Goal: Obtain resource: Download file/media

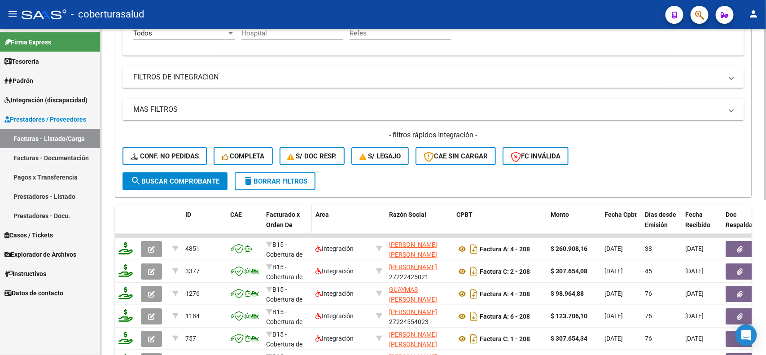
scroll to position [126, 0]
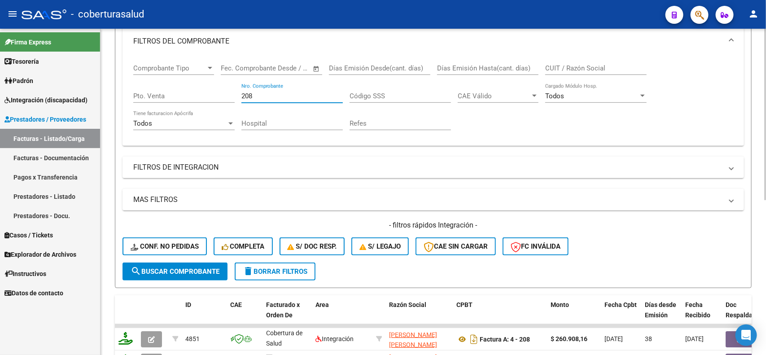
drag, startPoint x: 263, startPoint y: 93, endPoint x: 236, endPoint y: 86, distance: 27.7
click at [236, 86] on div "Comprobante Tipo Comprobante Tipo Start date – End date Fec. Comprobante Desde …" at bounding box center [433, 97] width 600 height 83
click at [196, 173] on mat-expansion-panel-header "FILTROS DE INTEGRACION" at bounding box center [432, 168] width 621 height 22
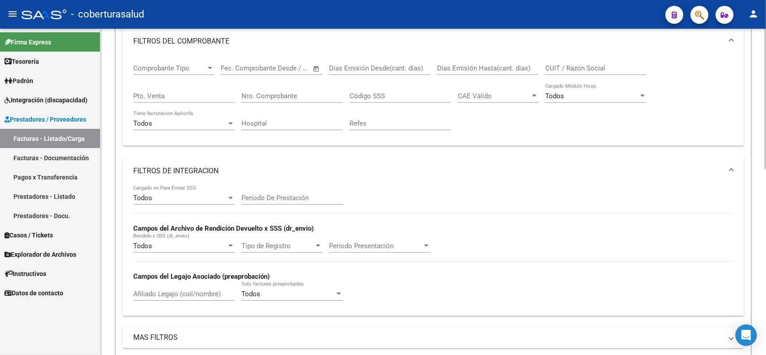
click at [174, 285] on div "Afiliado Legajo (cuil/nombre)" at bounding box center [183, 290] width 101 height 19
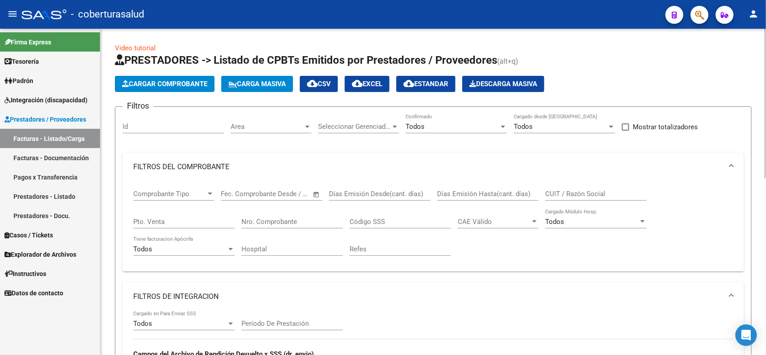
scroll to position [386, 0]
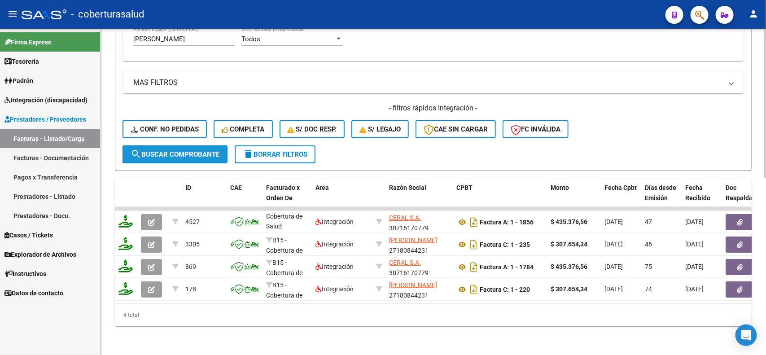
click at [152, 145] on button "search Buscar Comprobante" at bounding box center [174, 154] width 105 height 18
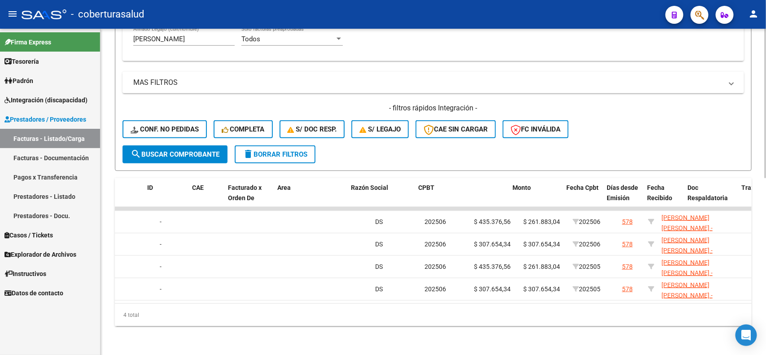
scroll to position [0, 0]
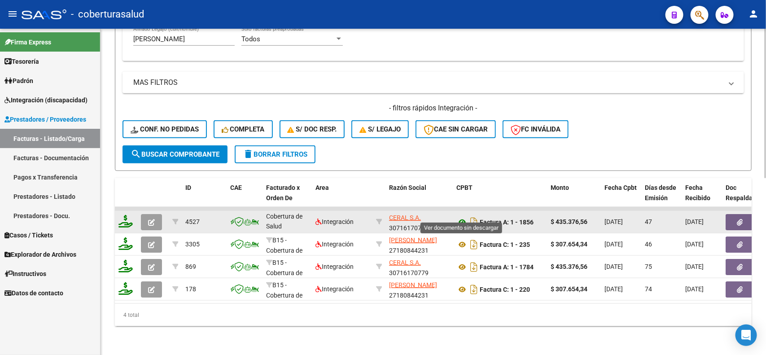
click at [463, 217] on icon at bounding box center [462, 222] width 12 height 11
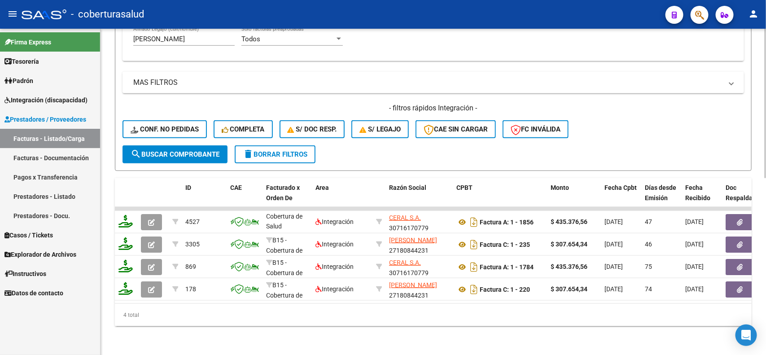
scroll to position [218, 0]
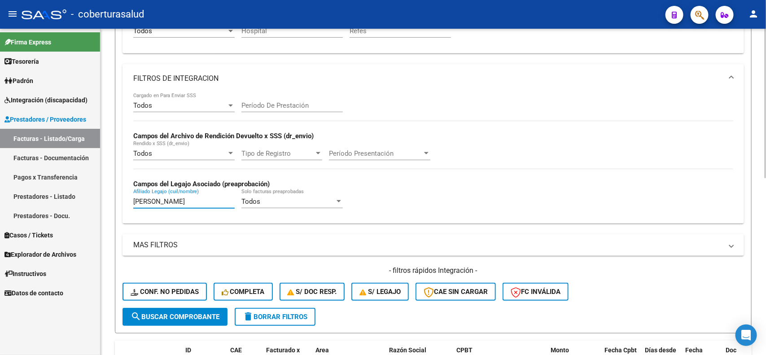
drag, startPoint x: 192, startPoint y: 199, endPoint x: 125, endPoint y: 193, distance: 67.5
click at [125, 193] on div "Todos Cargado en Para Enviar SSS Período De Prestación Campos del Archivo de Re…" at bounding box center [432, 158] width 621 height 131
type input "[PERSON_NAME]"
click at [173, 313] on span "search Buscar Comprobante" at bounding box center [175, 317] width 89 height 8
click at [418, 152] on span "Período Presentación" at bounding box center [375, 153] width 93 height 8
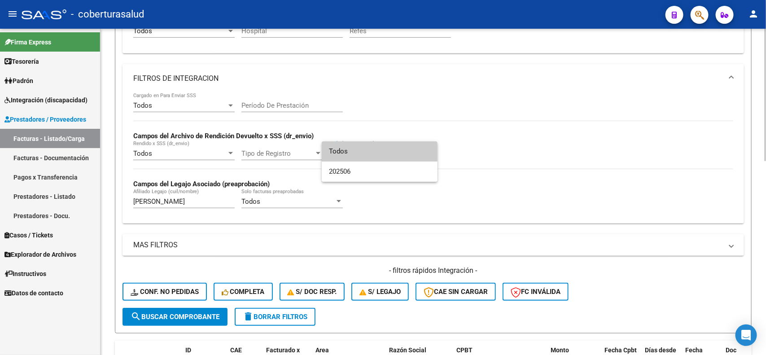
click at [501, 135] on div at bounding box center [383, 177] width 766 height 355
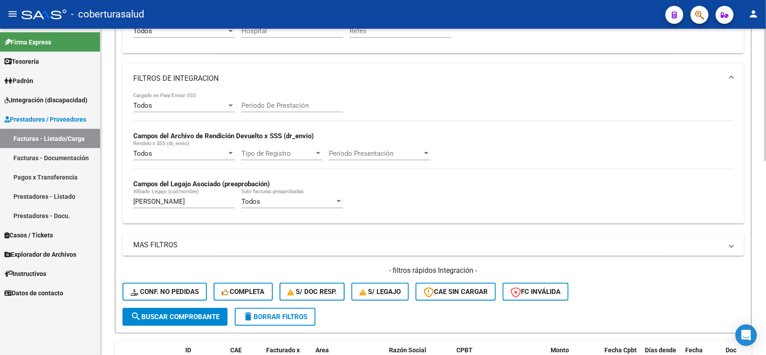
click at [303, 113] on div "Período De Prestación" at bounding box center [291, 107] width 101 height 28
click at [300, 101] on input "Período De Prestación" at bounding box center [291, 105] width 101 height 8
type input "0"
type input "202506"
click at [173, 314] on span "search Buscar Comprobante" at bounding box center [175, 317] width 89 height 8
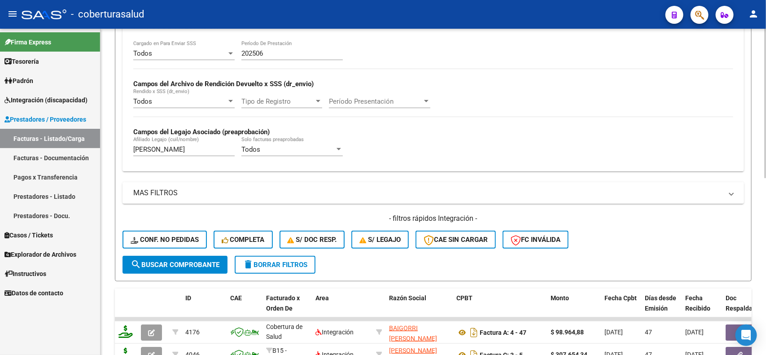
scroll to position [386, 0]
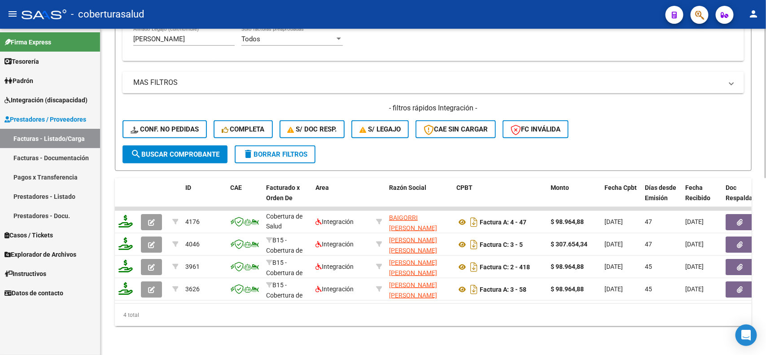
click at [409, 317] on div "4 total" at bounding box center [433, 315] width 636 height 22
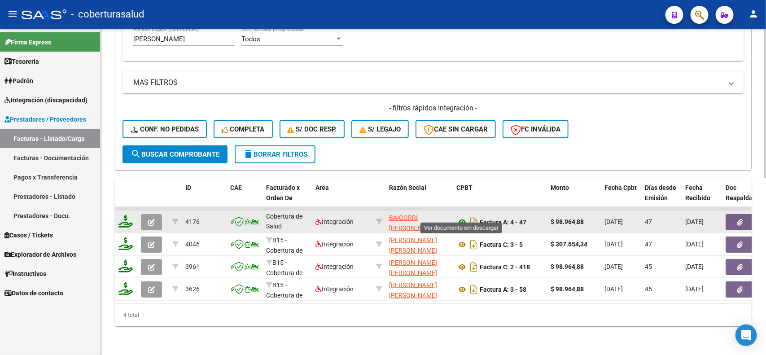
click at [461, 217] on icon at bounding box center [462, 222] width 12 height 11
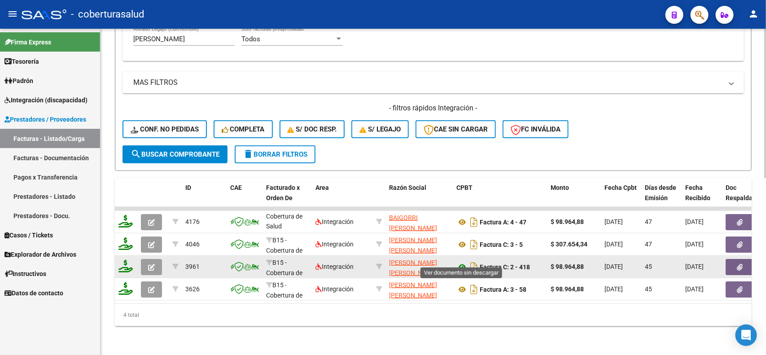
click at [461, 261] on icon at bounding box center [462, 266] width 12 height 11
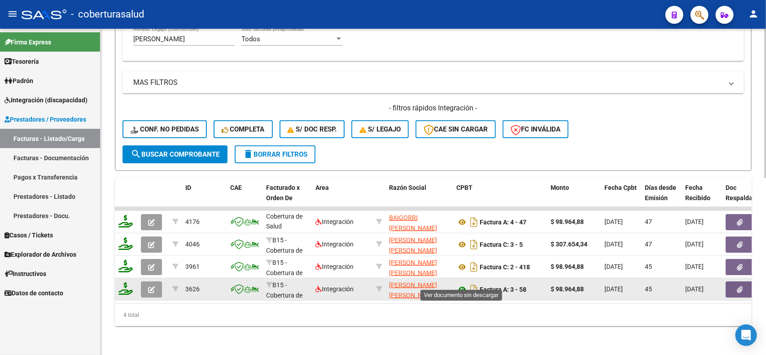
click at [462, 284] on icon at bounding box center [462, 289] width 12 height 11
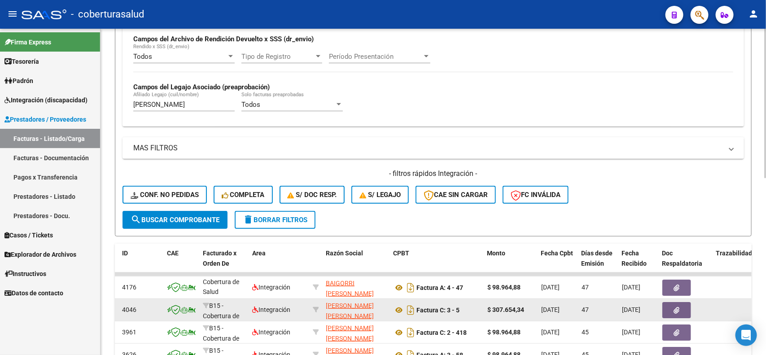
scroll to position [218, 0]
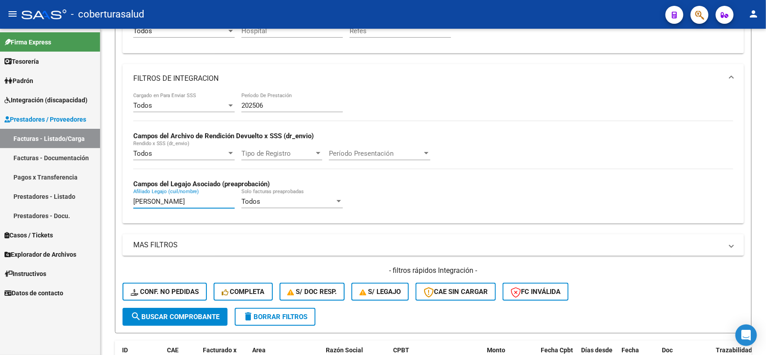
drag, startPoint x: 172, startPoint y: 197, endPoint x: 93, endPoint y: 198, distance: 78.9
click at [93, 197] on mat-sidenav-container "Firma Express Tesorería Extractos Procesados (csv) Extractos Originales (pdf) P…" at bounding box center [383, 192] width 766 height 326
click at [166, 313] on span "search Buscar Comprobante" at bounding box center [175, 317] width 89 height 8
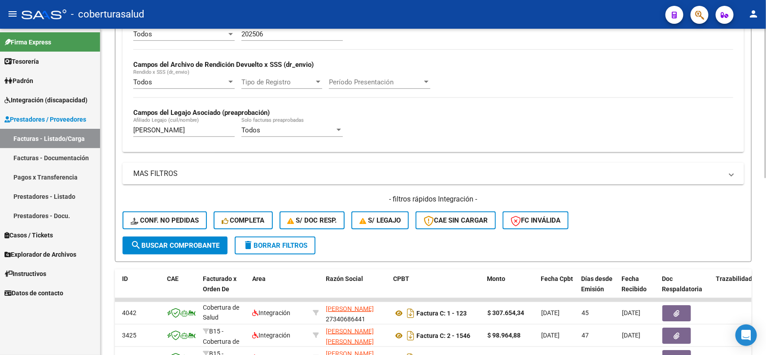
scroll to position [386, 0]
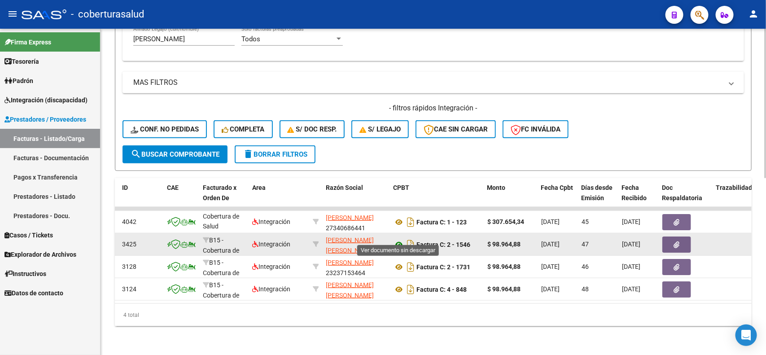
click at [395, 239] on icon at bounding box center [399, 244] width 12 height 11
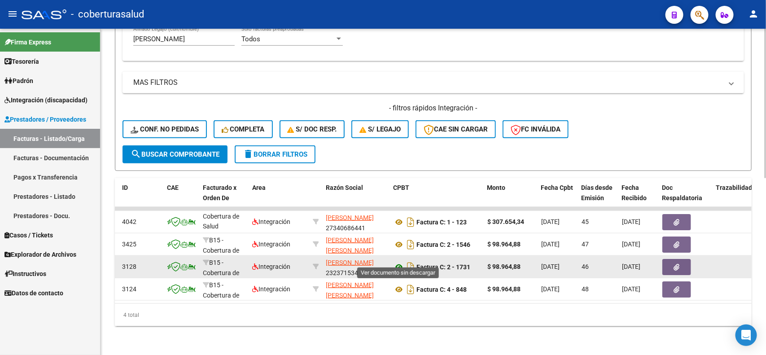
click at [398, 261] on icon at bounding box center [399, 266] width 12 height 11
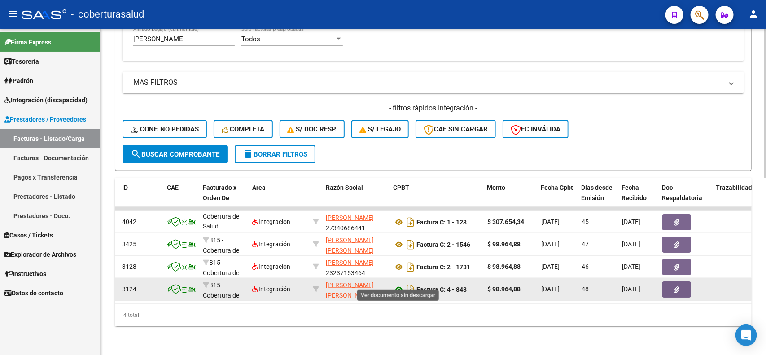
click at [398, 284] on icon at bounding box center [399, 289] width 12 height 11
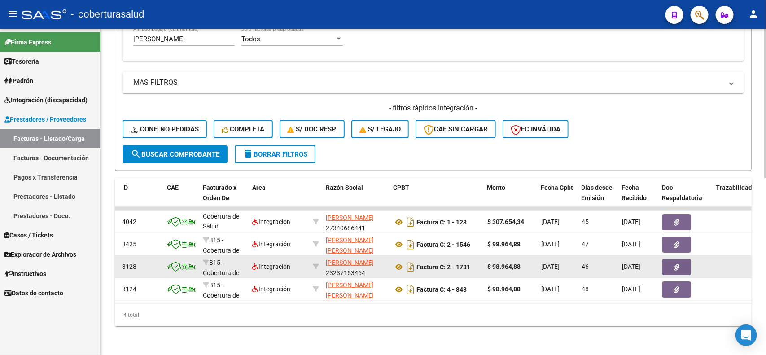
scroll to position [162, 0]
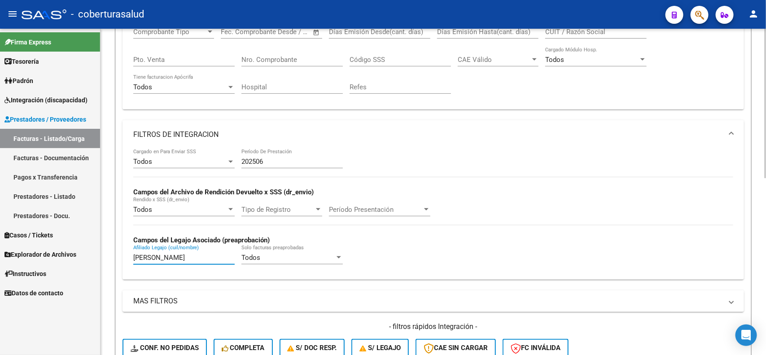
drag, startPoint x: 176, startPoint y: 257, endPoint x: 126, endPoint y: 256, distance: 49.3
click at [126, 256] on div "Todos Cargado en Para Enviar SSS 202506 Período De Prestación Campos del Archiv…" at bounding box center [432, 214] width 621 height 131
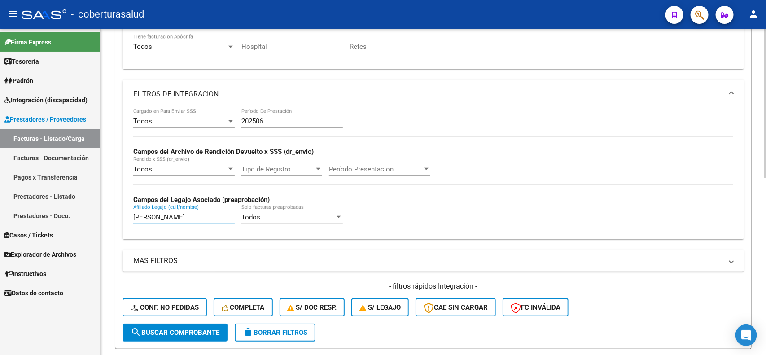
scroll to position [218, 0]
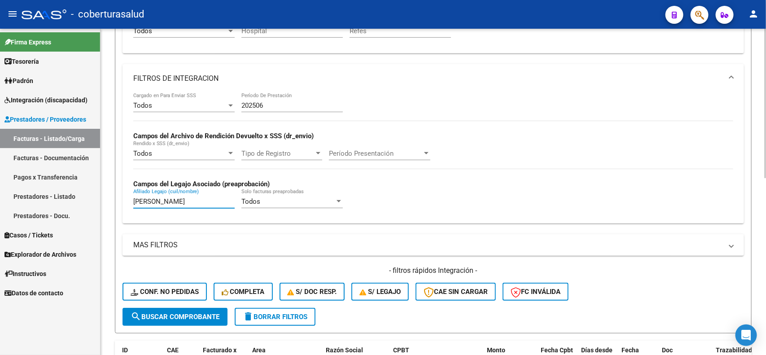
click at [156, 313] on span "search Buscar Comprobante" at bounding box center [175, 317] width 89 height 8
click at [172, 200] on input "[PERSON_NAME]" at bounding box center [183, 201] width 101 height 8
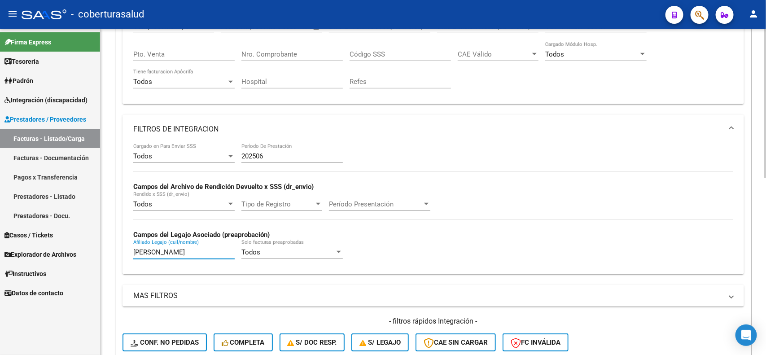
scroll to position [168, 0]
click at [164, 250] on input "[PERSON_NAME]" at bounding box center [183, 251] width 101 height 8
type input "O"
click at [277, 151] on input "202506" at bounding box center [291, 155] width 101 height 8
drag, startPoint x: 277, startPoint y: 151, endPoint x: 225, endPoint y: 151, distance: 52.0
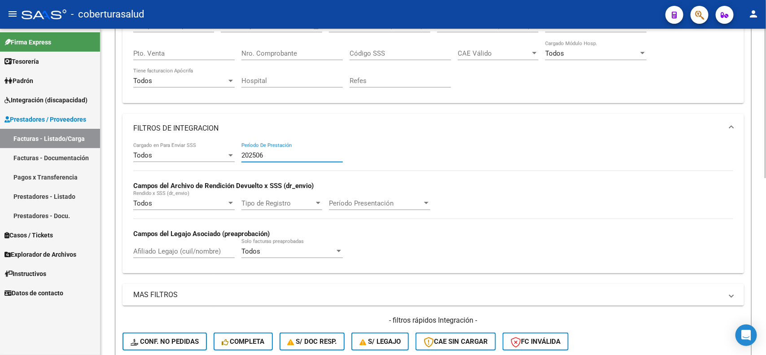
click at [225, 151] on div "Todos Cargado en Para Enviar SSS 202506 Período De Prestación Campos del Archiv…" at bounding box center [433, 204] width 600 height 123
click at [191, 247] on input "Afiliado Legajo (cuil/nombre)" at bounding box center [183, 251] width 101 height 8
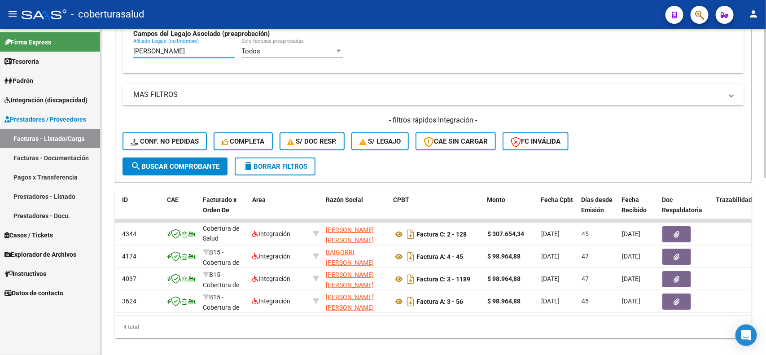
scroll to position [386, 0]
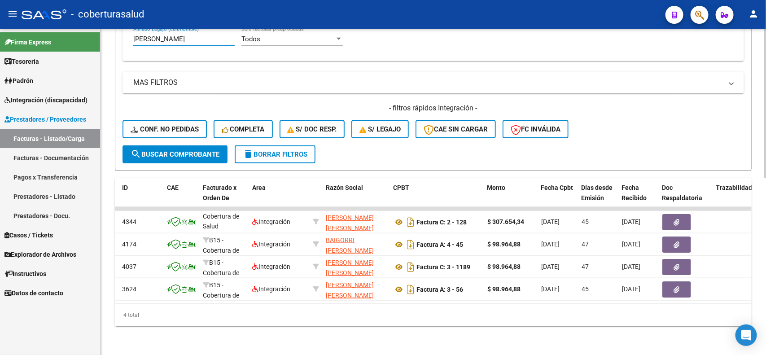
type input "[PERSON_NAME]"
click at [147, 150] on span "search Buscar Comprobante" at bounding box center [175, 154] width 89 height 8
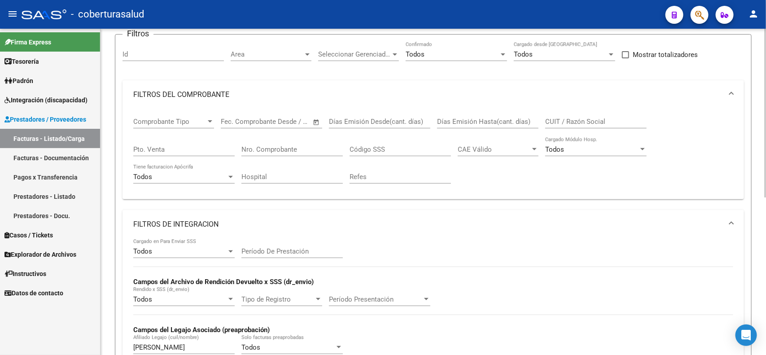
scroll to position [0, 0]
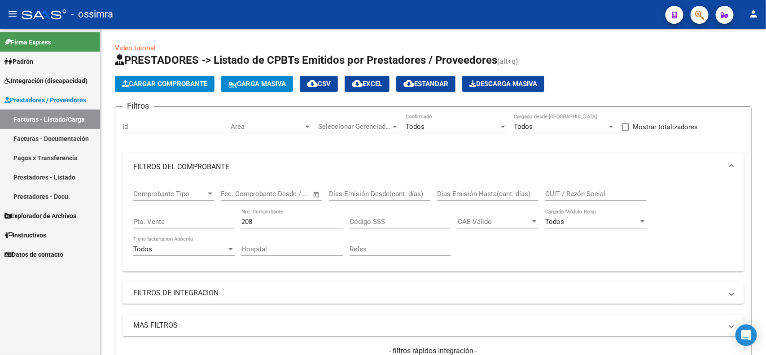
scroll to position [168, 0]
